Goal: Task Accomplishment & Management: Manage account settings

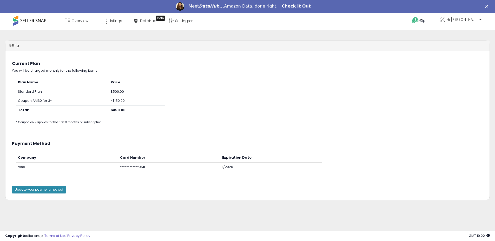
click at [41, 191] on button "Update your payment method" at bounding box center [39, 190] width 54 height 8
click at [481, 20] on b at bounding box center [481, 21] width 2 height 4
click at [476, 38] on link "Account" at bounding box center [470, 39] width 14 height 5
click at [73, 21] on span "Overview" at bounding box center [80, 20] width 17 height 5
click at [107, 21] on icon at bounding box center [104, 21] width 7 height 7
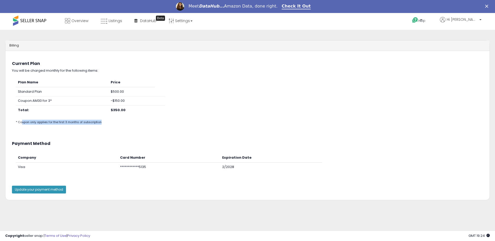
drag, startPoint x: 22, startPoint y: 121, endPoint x: 131, endPoint y: 124, distance: 109.3
click at [131, 124] on div "* Coupon only applies for the first 3 months of subscription" at bounding box center [90, 122] width 149 height 5
drag, startPoint x: 23, startPoint y: 73, endPoint x: 213, endPoint y: 80, distance: 190.7
click at [213, 80] on div "Current Plan You will be charged monthly for the following items: Plan Name Pri…" at bounding box center [247, 94] width 484 height 78
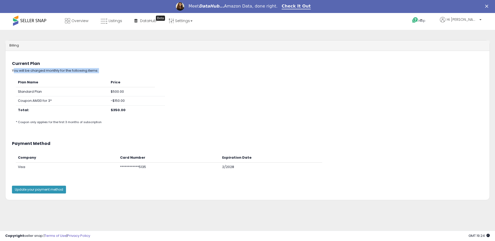
click at [213, 80] on div "Plan Name Price Standard Plan $500.00 Coupon: AM30 for 3* -$150.00 Total: $350.…" at bounding box center [247, 102] width 479 height 48
click at [478, 16] on ul "Help Contact Support Search Knowledge Hub Request a Feature Hi Joseph Account P…" at bounding box center [444, 21] width 77 height 16
click at [477, 18] on span "Hi [PERSON_NAME]" at bounding box center [462, 19] width 31 height 5
click at [471, 52] on link "Profile" at bounding box center [470, 53] width 10 height 5
click at [149, 24] on link "DataHub Beta" at bounding box center [146, 21] width 30 height 16
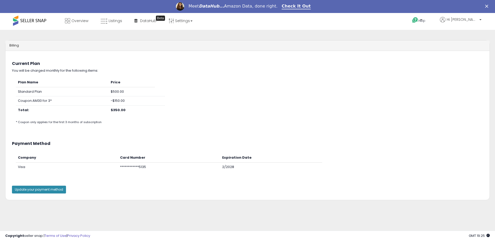
click at [39, 189] on button "Update your payment method" at bounding box center [39, 190] width 54 height 8
click at [70, 23] on icon at bounding box center [67, 20] width 5 height 5
drag, startPoint x: 14, startPoint y: 73, endPoint x: 224, endPoint y: 78, distance: 210.7
click at [224, 78] on div "Current Plan You will be charged monthly for the following items: Plan Name Pri…" at bounding box center [247, 94] width 484 height 78
click at [224, 78] on div "Plan Name Price Standard Plan $500.00 Coupon: AM30 for 3* -$150.00 Total: $350.…" at bounding box center [247, 102] width 479 height 48
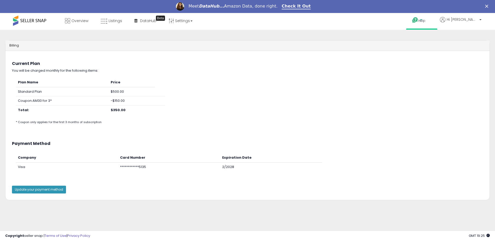
click at [419, 22] on icon at bounding box center [415, 20] width 7 height 7
click at [441, 40] on link "Contact Support" at bounding box center [427, 39] width 28 height 5
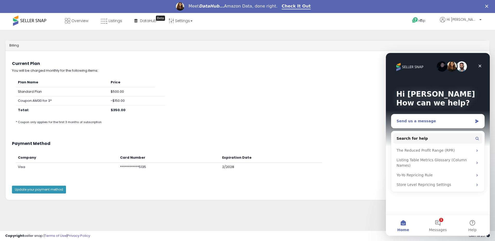
click at [456, 122] on div "Send us a message" at bounding box center [435, 121] width 76 height 5
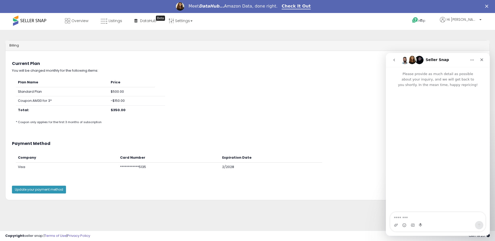
click at [409, 221] on textarea "Message…" at bounding box center [438, 216] width 95 height 9
type textarea "*"
type textarea "**********"
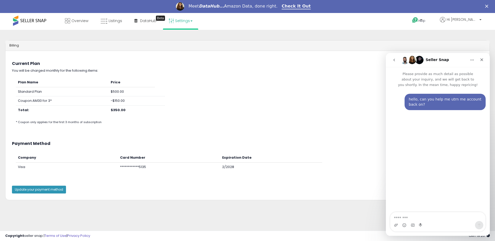
click at [187, 23] on link "Settings" at bounding box center [181, 21] width 32 height 16
click at [184, 39] on link "Store settings" at bounding box center [181, 39] width 23 height 5
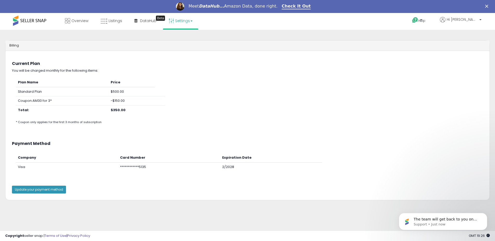
click at [182, 25] on link "Settings" at bounding box center [181, 21] width 32 height 16
click at [179, 55] on link "User settings" at bounding box center [181, 53] width 22 height 5
click at [425, 220] on span "The team will get back to you on this. Our usual reply time is a few minutes. Y…" at bounding box center [446, 229] width 64 height 25
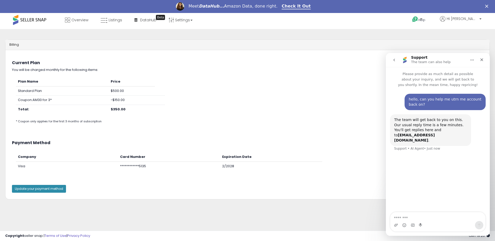
scroll to position [1, 0]
click at [480, 60] on icon "Close" at bounding box center [482, 60] width 4 height 4
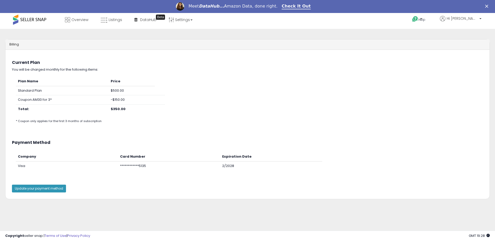
scroll to position [0, 0]
click at [69, 20] on icon at bounding box center [67, 19] width 5 height 5
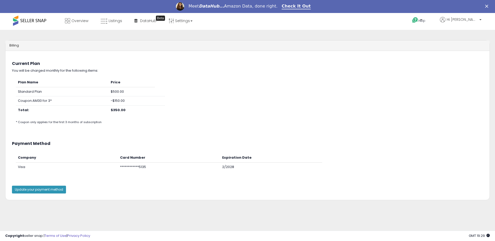
click at [489, 7] on icon "Close" at bounding box center [487, 6] width 3 height 3
click at [491, 7] on html "Unable to login Retrieving listings data.. has not yet accepted the Terms of Us…" at bounding box center [247, 120] width 495 height 241
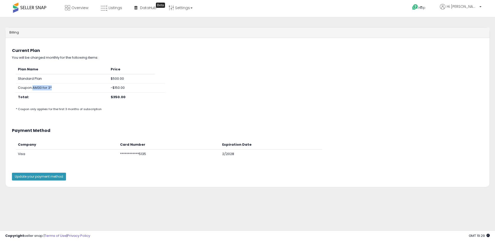
drag, startPoint x: 34, startPoint y: 89, endPoint x: 52, endPoint y: 89, distance: 18.2
click at [52, 89] on td "Coupon: AM30 for 3*" at bounding box center [62, 87] width 93 height 9
click at [53, 88] on td "Coupon: AM30 for 3*" at bounding box center [62, 87] width 93 height 9
click at [115, 9] on span "Listings" at bounding box center [116, 7] width 14 height 5
